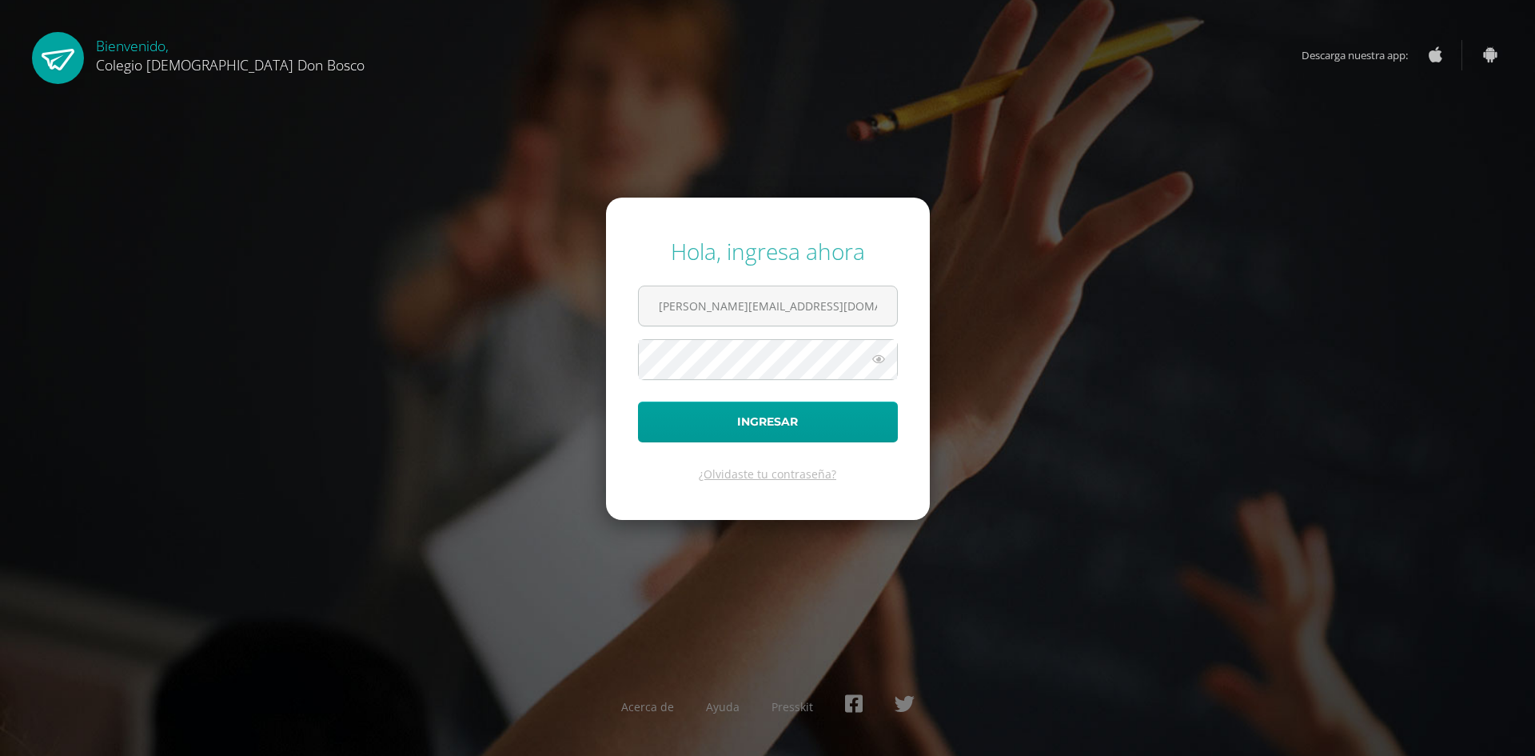
type input "j.ovando.1ddb@gmail.com"
click at [638, 401] on button "Ingresar" at bounding box center [768, 421] width 260 height 41
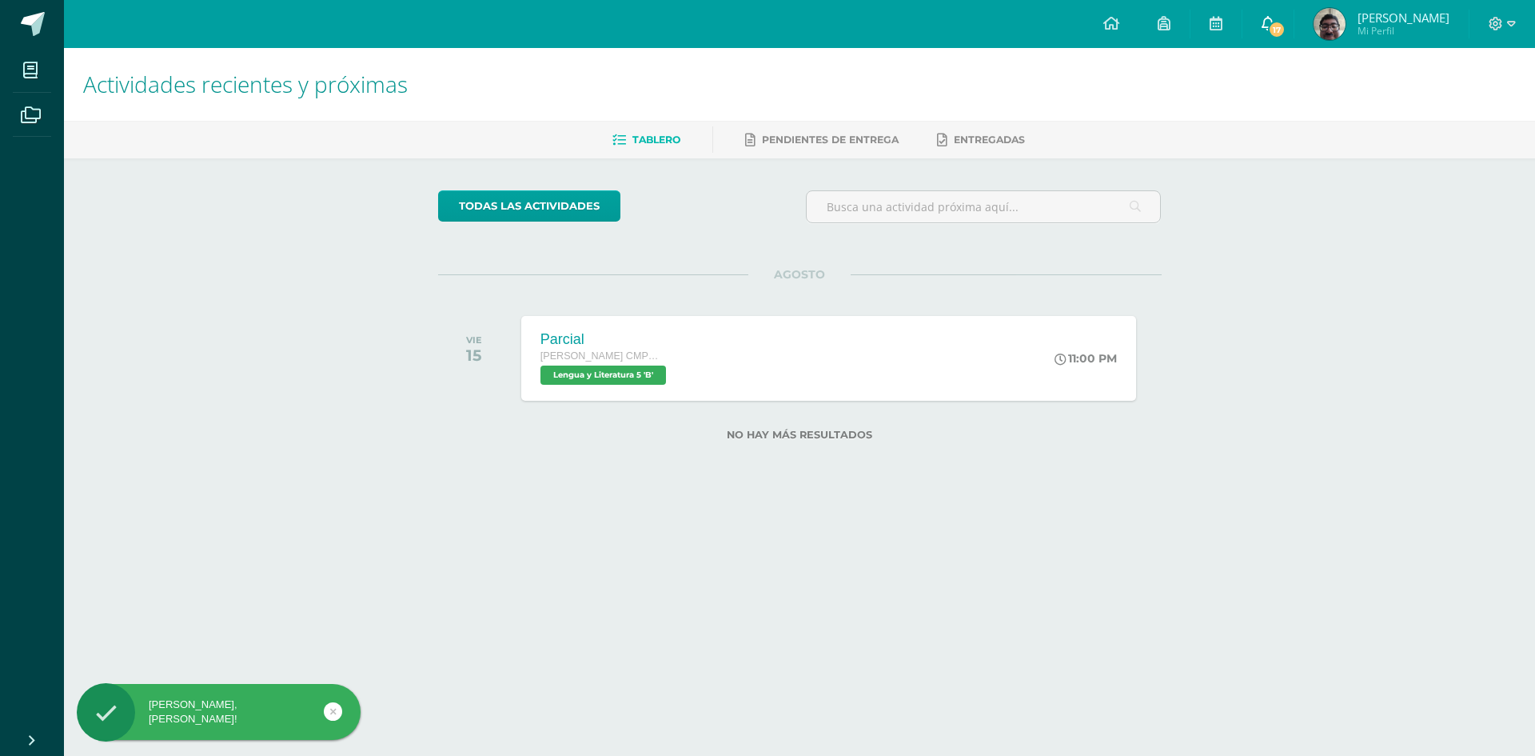
click at [1294, 20] on link "17" at bounding box center [1268, 24] width 51 height 48
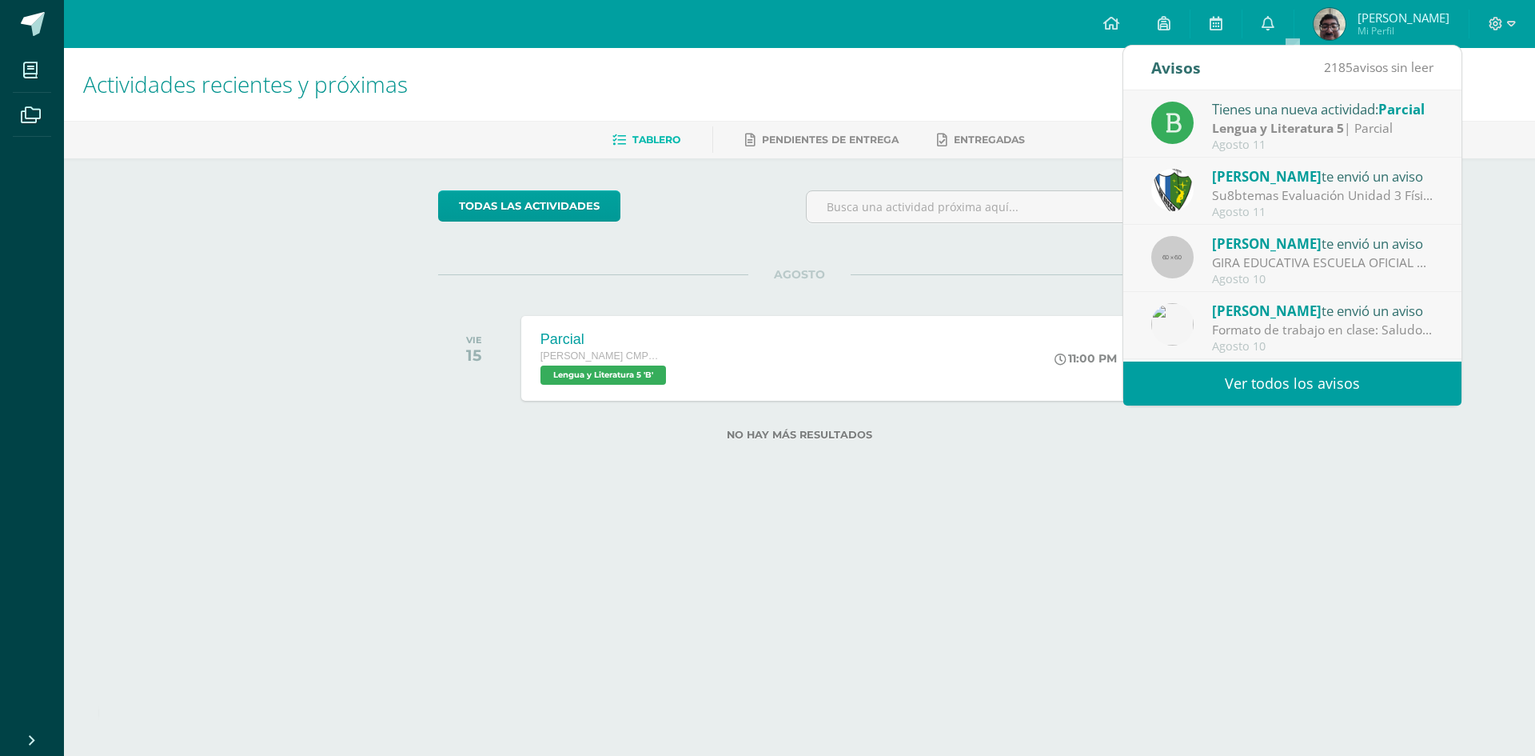
click at [1333, 387] on link "Ver todos los avisos" at bounding box center [1292, 383] width 338 height 44
click at [1300, 383] on link "Ver todos los avisos" at bounding box center [1292, 383] width 338 height 44
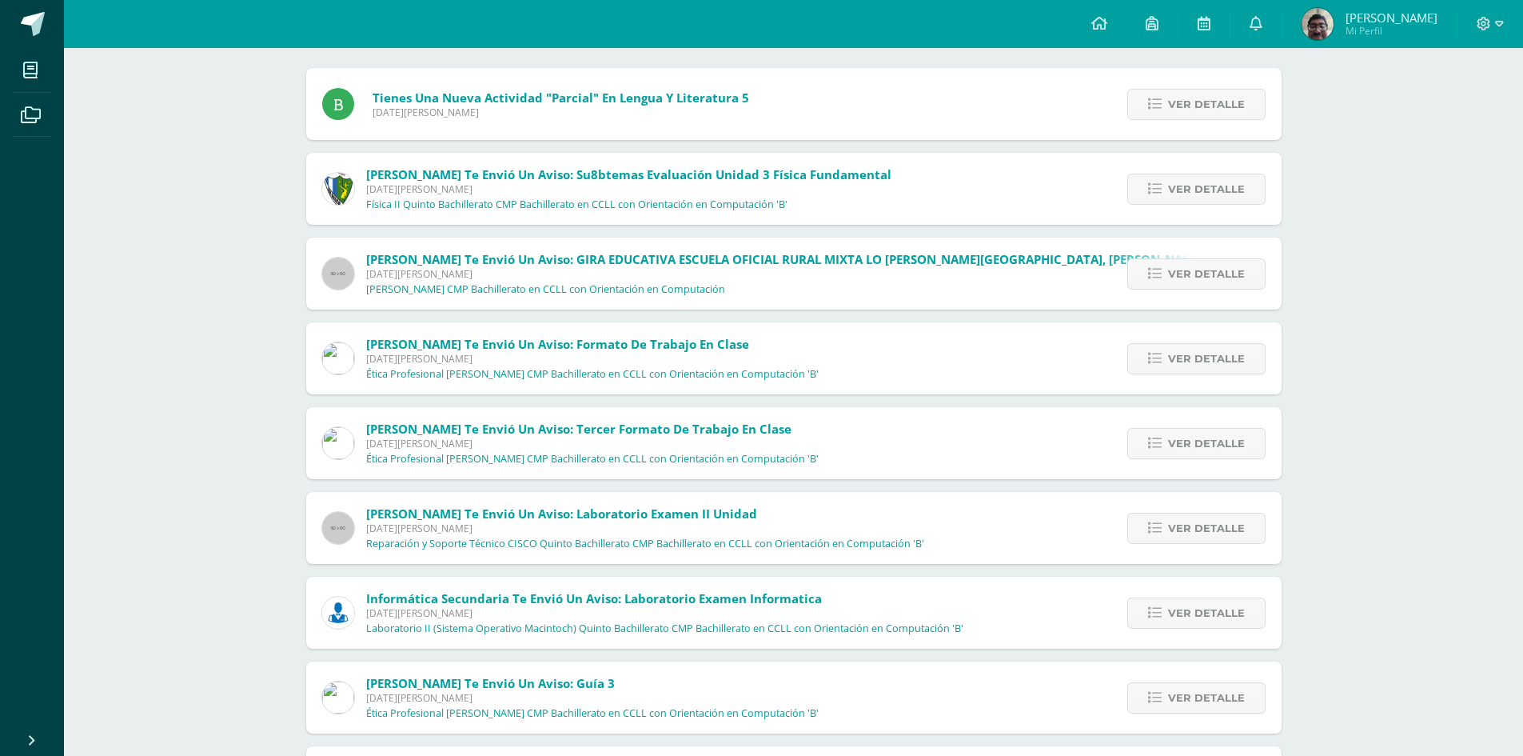
scroll to position [240, 0]
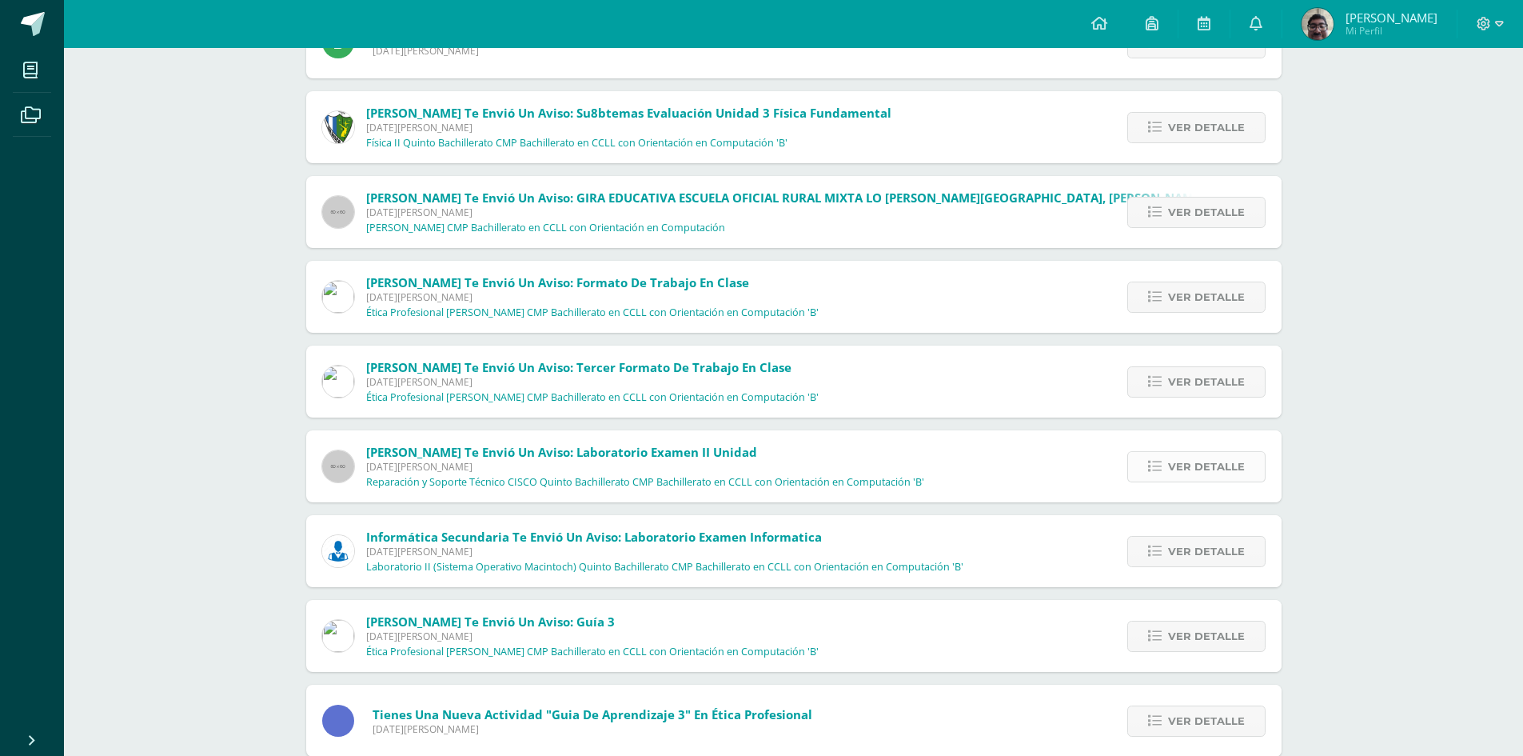
click at [1197, 473] on span "Ver detalle" at bounding box center [1206, 467] width 77 height 30
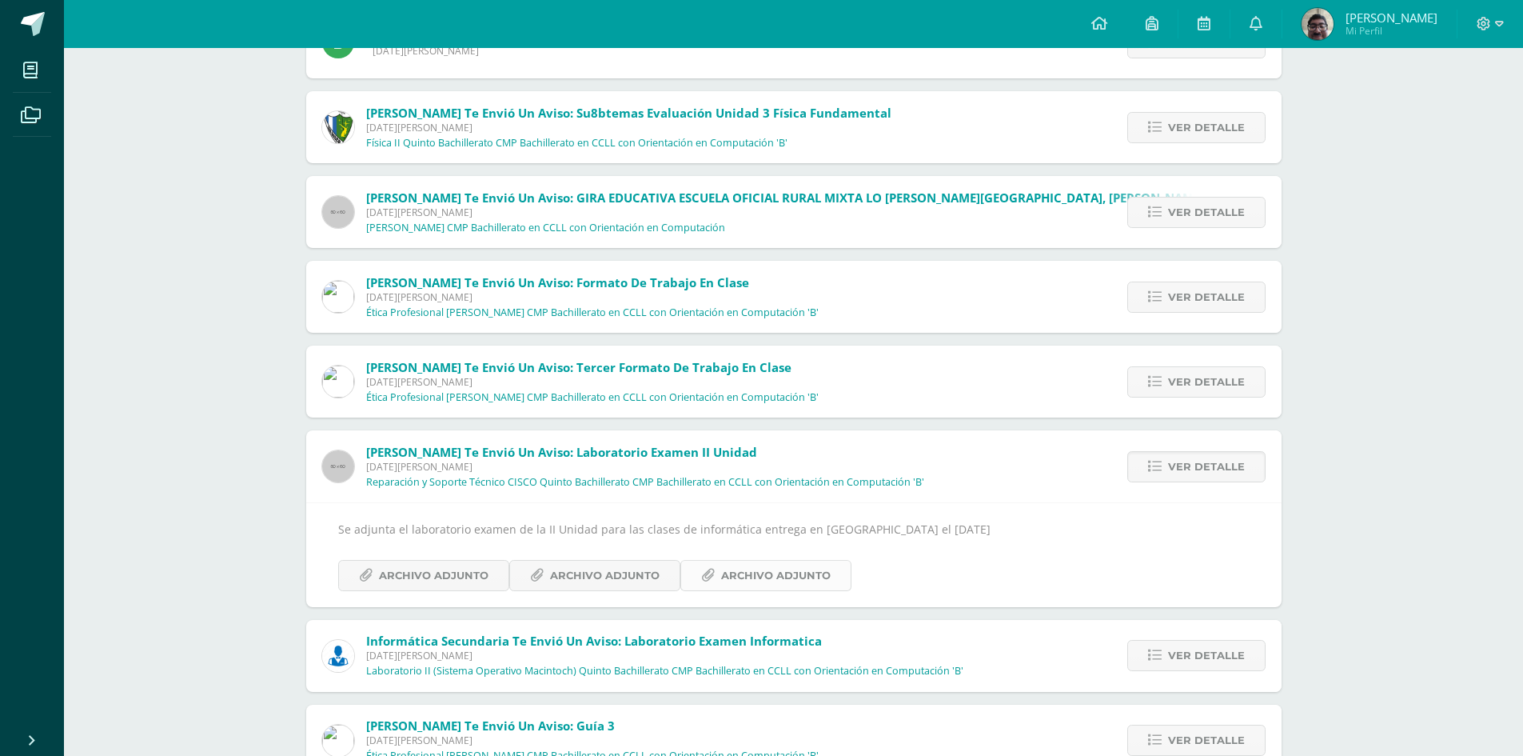
click at [788, 580] on span "Archivo Adjunto" at bounding box center [776, 576] width 110 height 30
click at [35, 14] on span at bounding box center [33, 24] width 24 height 24
click at [1492, 18] on span at bounding box center [1490, 24] width 27 height 18
click at [1464, 110] on span "Cerrar sesión" at bounding box center [1449, 109] width 72 height 15
